Goal: Navigation & Orientation: Understand site structure

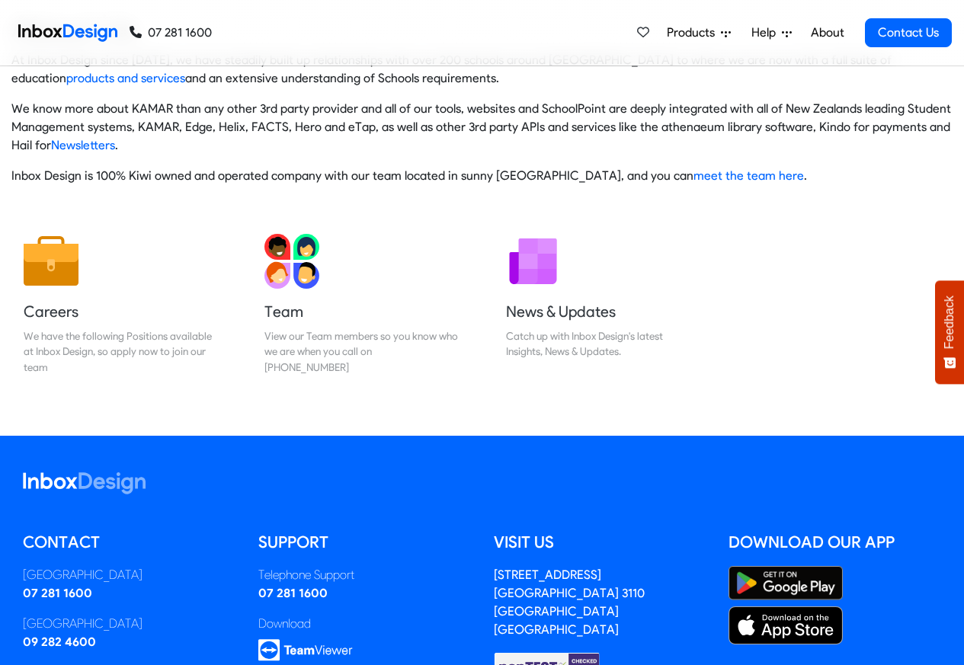
scroll to position [253, 0]
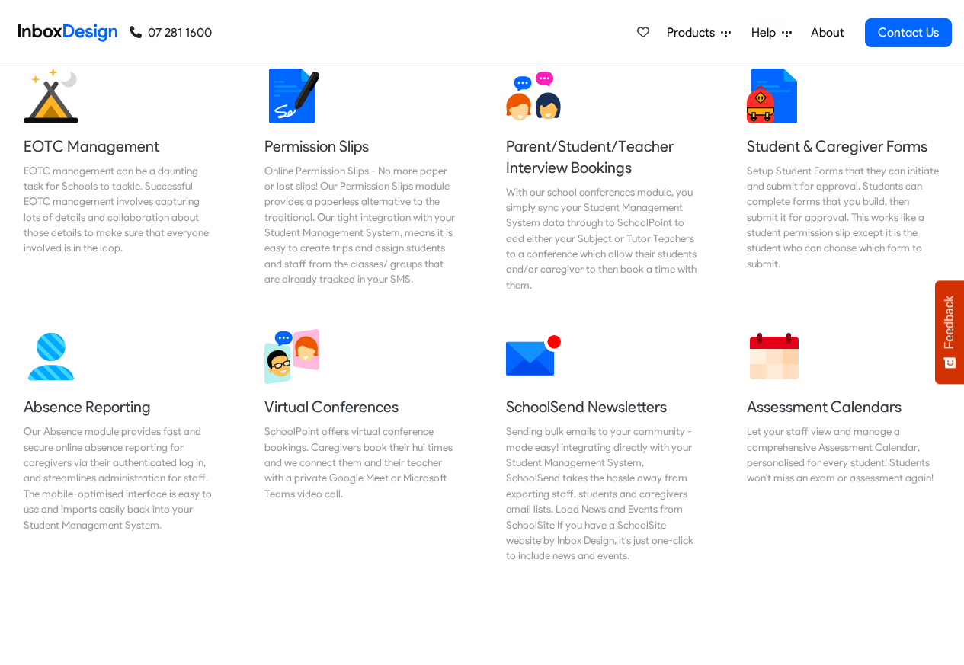
scroll to position [1005, 0]
